Goal: Information Seeking & Learning: Check status

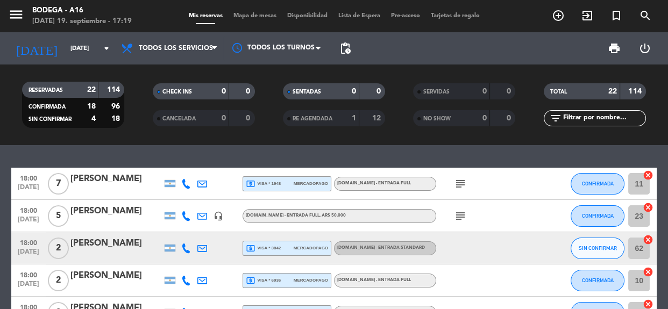
click at [278, 189] on div "local_atm visa * 1948 mercadopago" at bounding box center [287, 184] width 82 height 14
click at [458, 189] on icon "subject" at bounding box center [460, 184] width 13 height 13
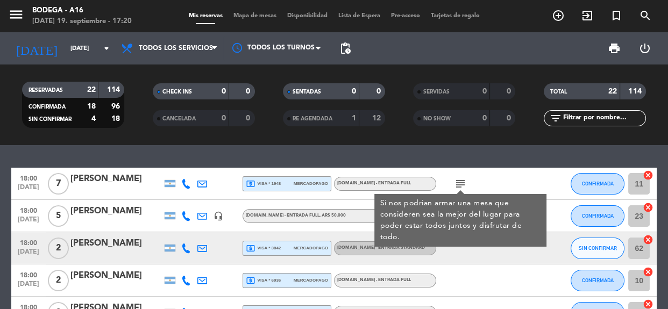
click at [658, 164] on div "18:00 [DATE] 7 [PERSON_NAME] local_atm visa * 1948 mercadopago [DOMAIN_NAME] - …" at bounding box center [334, 227] width 668 height 164
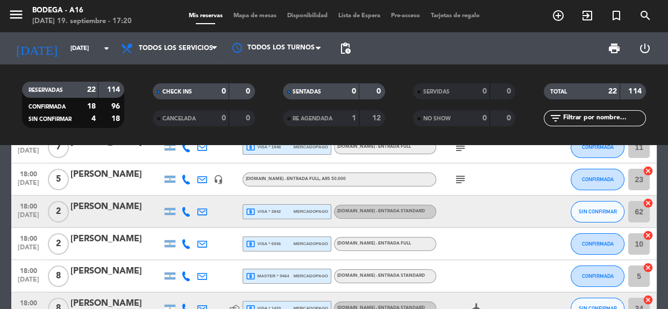
scroll to position [39, 0]
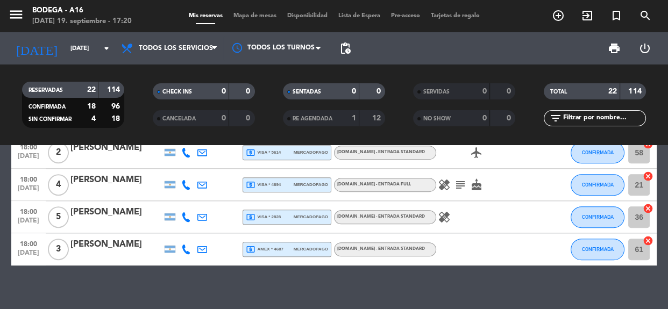
scroll to position [622, 0]
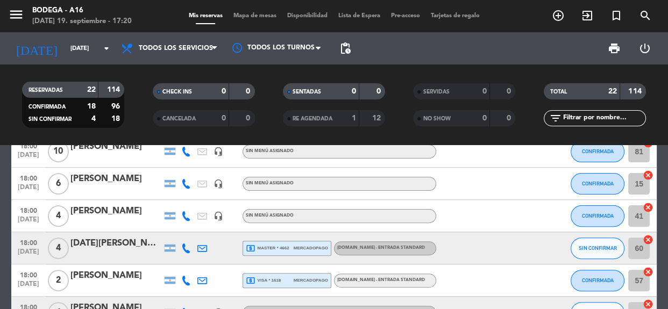
scroll to position [367, 0]
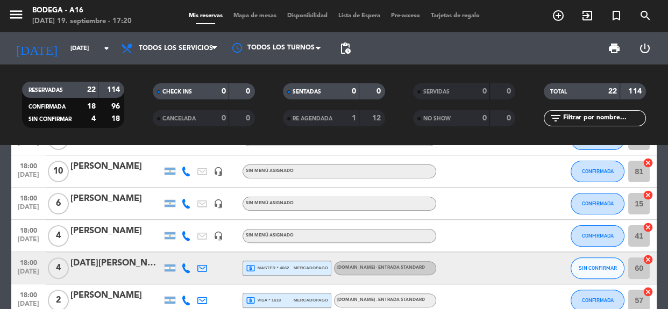
click at [215, 238] on icon "headset_mic" at bounding box center [219, 236] width 10 height 10
click at [217, 213] on div "[PERSON_NAME]" at bounding box center [223, 218] width 76 height 19
click at [218, 206] on icon "headset_mic" at bounding box center [219, 204] width 10 height 10
click at [0, 178] on bookings-row "18:00 [DATE] 7 [PERSON_NAME] local_atm visa * 1948 mercadopago [DOMAIN_NAME] - …" at bounding box center [334, 155] width 668 height 710
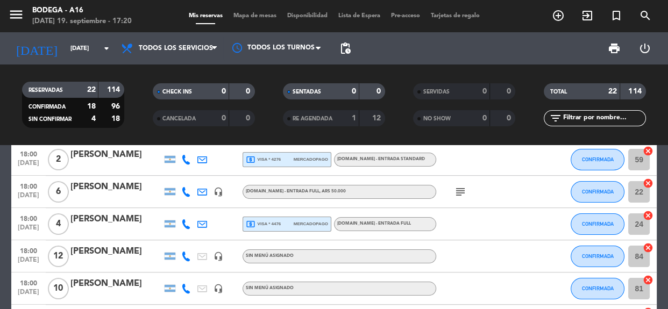
scroll to position [231, 0]
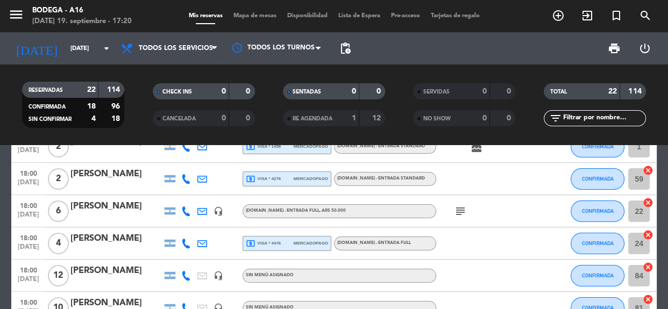
click at [214, 210] on icon "headset_mic" at bounding box center [219, 212] width 10 height 10
click at [207, 210] on icon at bounding box center [202, 212] width 10 height 10
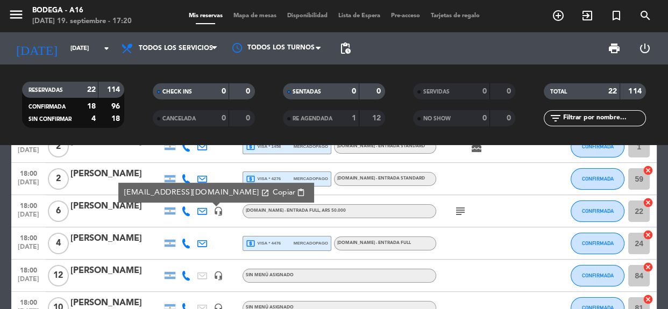
click at [273, 195] on span "Copiar" at bounding box center [284, 192] width 23 height 11
click at [0, 238] on bookings-row "18:00 [DATE] 7 [PERSON_NAME] local_atm visa * 1948 mercadopago [DOMAIN_NAME] - …" at bounding box center [334, 292] width 668 height 710
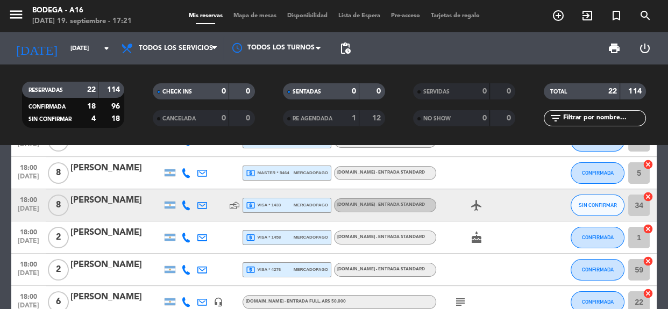
scroll to position [113, 0]
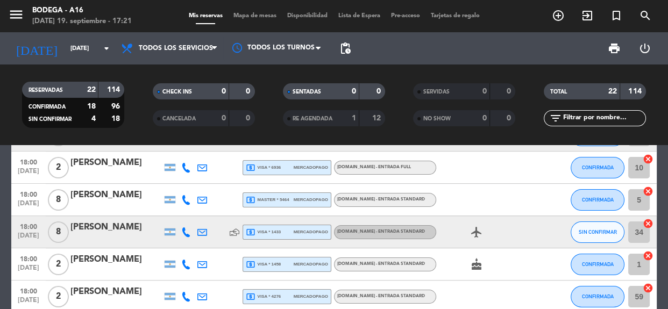
click at [206, 231] on icon at bounding box center [202, 233] width 10 height 10
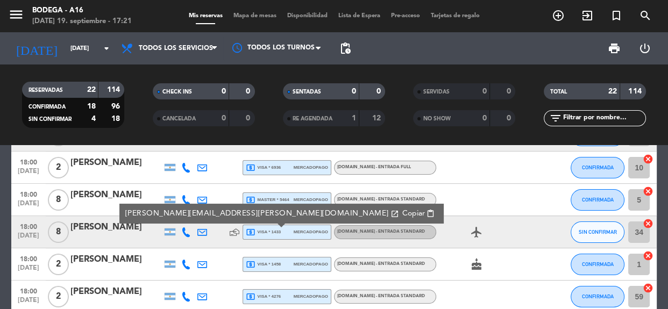
click at [402, 211] on span "Copiar" at bounding box center [413, 213] width 23 height 11
drag, startPoint x: 139, startPoint y: 232, endPoint x: 66, endPoint y: 229, distance: 73.2
click at [66, 229] on div "18:00 [DATE] 8 Ezequiel Insogna [EMAIL_ADDRESS][PERSON_NAME][DOMAIN_NAME] open_…" at bounding box center [334, 232] width 646 height 32
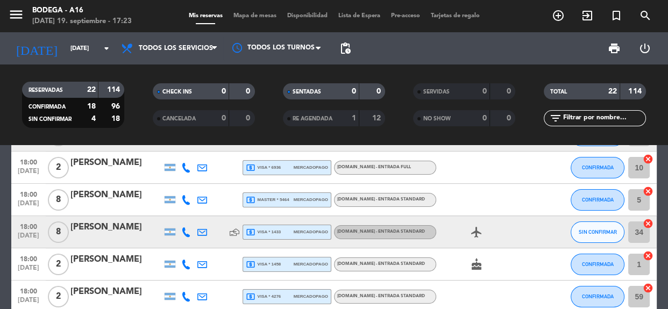
copy div "[PERSON_NAME]"
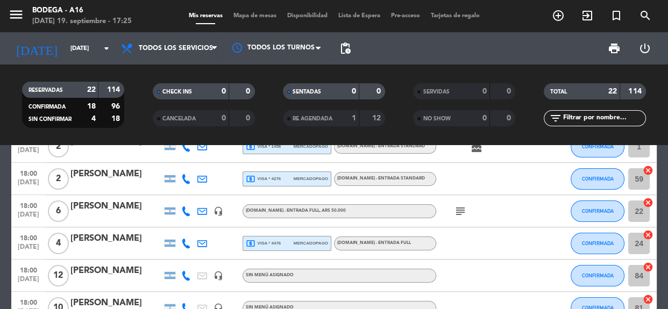
scroll to position [270, 0]
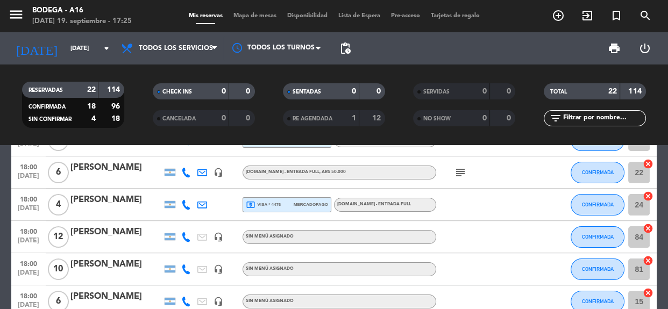
click at [223, 173] on div "headset_mic" at bounding box center [218, 173] width 16 height 32
click at [223, 173] on icon "headset_mic" at bounding box center [219, 173] width 10 height 10
click at [663, 164] on bookings-row "18:00 [DATE] 7 [PERSON_NAME] local_atm visa * 1948 mercadopago [DOMAIN_NAME] - …" at bounding box center [334, 253] width 668 height 710
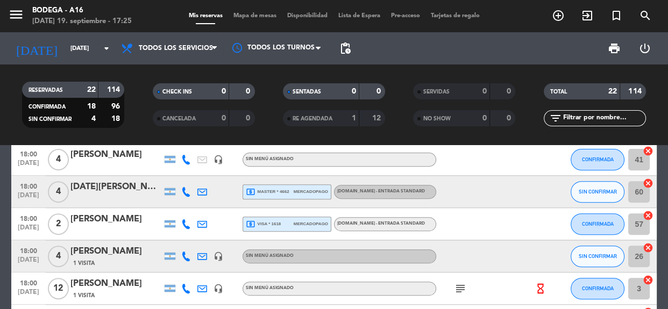
scroll to position [446, 0]
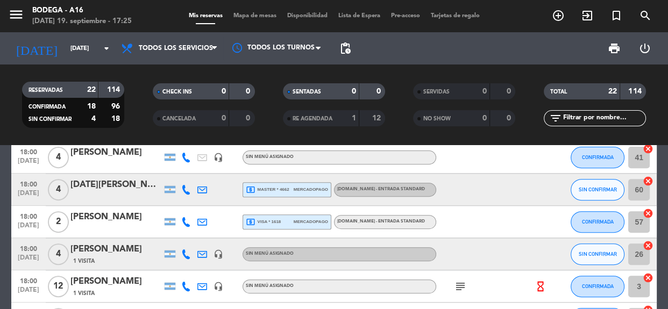
click at [202, 190] on icon at bounding box center [202, 190] width 10 height 10
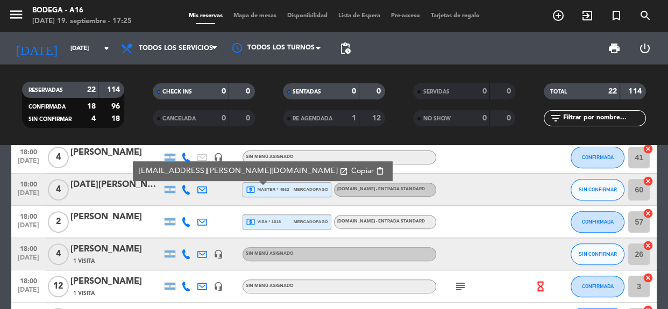
click at [351, 168] on span "Copiar" at bounding box center [362, 171] width 23 height 11
click at [667, 172] on bookings-row "18:00 [DATE] 7 [PERSON_NAME] local_atm visa * 1948 mercadopago [DOMAIN_NAME] - …" at bounding box center [334, 77] width 668 height 710
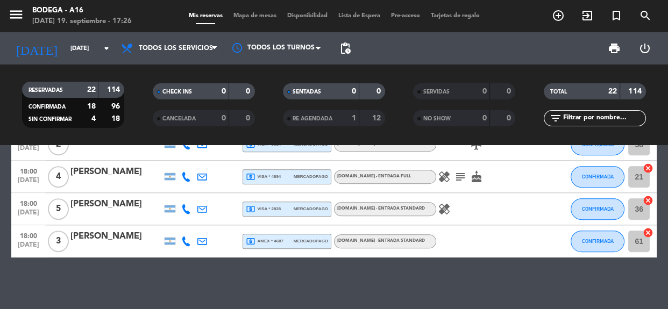
scroll to position [622, 0]
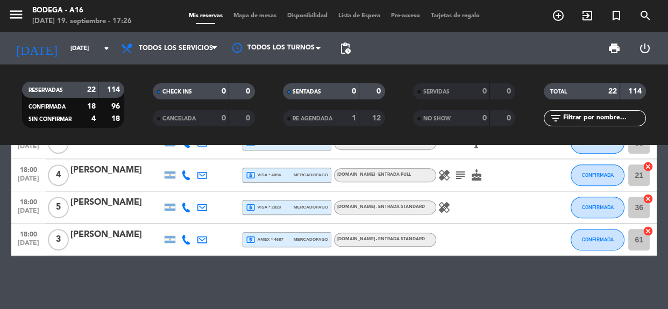
click at [460, 175] on icon "subject" at bounding box center [460, 175] width 13 height 13
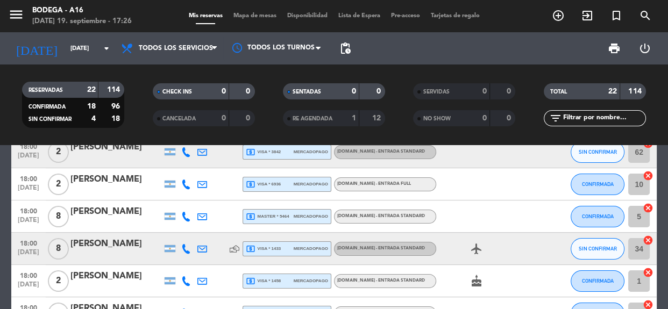
scroll to position [97, 0]
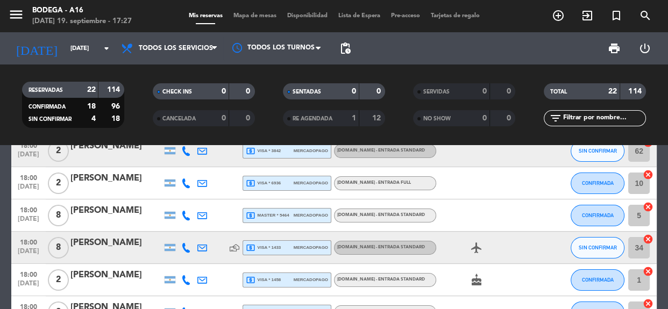
click at [239, 249] on icon at bounding box center [235, 248] width 10 height 10
click at [279, 214] on span "local_atm master * 5464" at bounding box center [268, 216] width 44 height 10
click at [281, 188] on div "Depósito: ARS 200.000" at bounding box center [287, 195] width 97 height 19
click at [282, 183] on div "local_atm visa * 6936 mercadopago" at bounding box center [287, 183] width 82 height 14
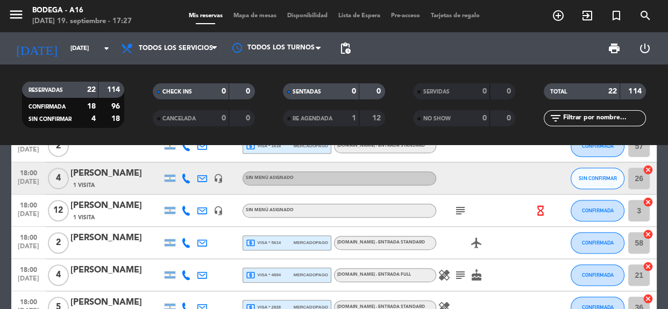
scroll to position [606, 0]
